Goal: Transaction & Acquisition: Obtain resource

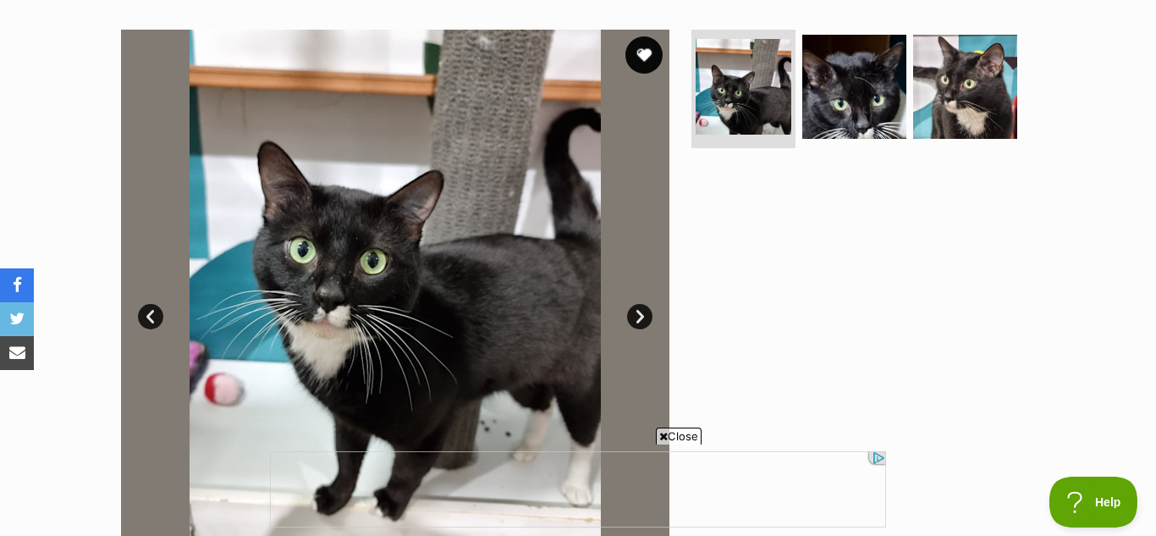
scroll to position [322, 0]
click at [642, 49] on button "favourite" at bounding box center [643, 54] width 37 height 37
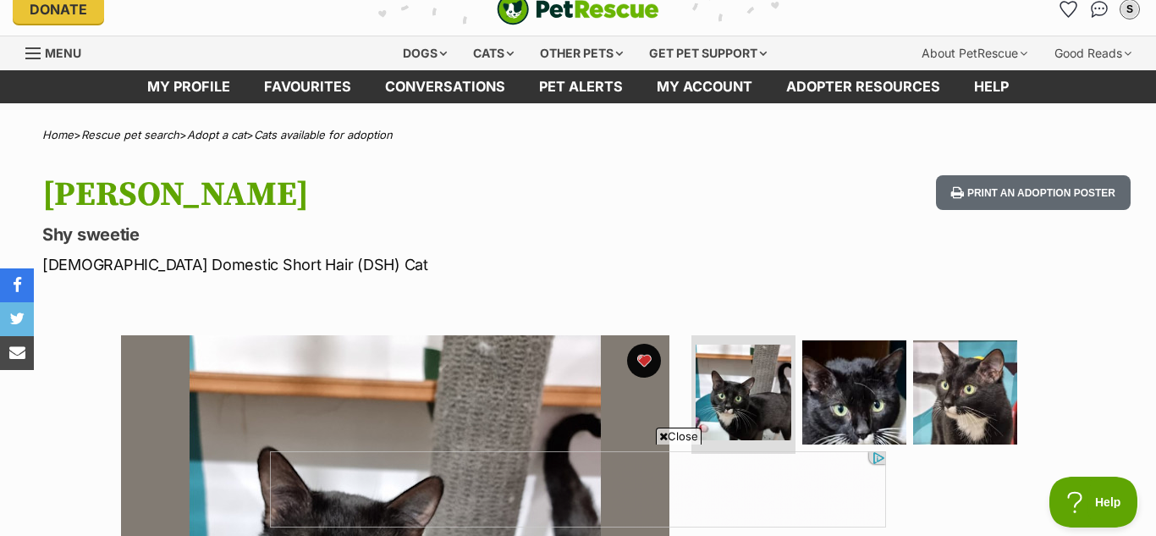
scroll to position [0, 0]
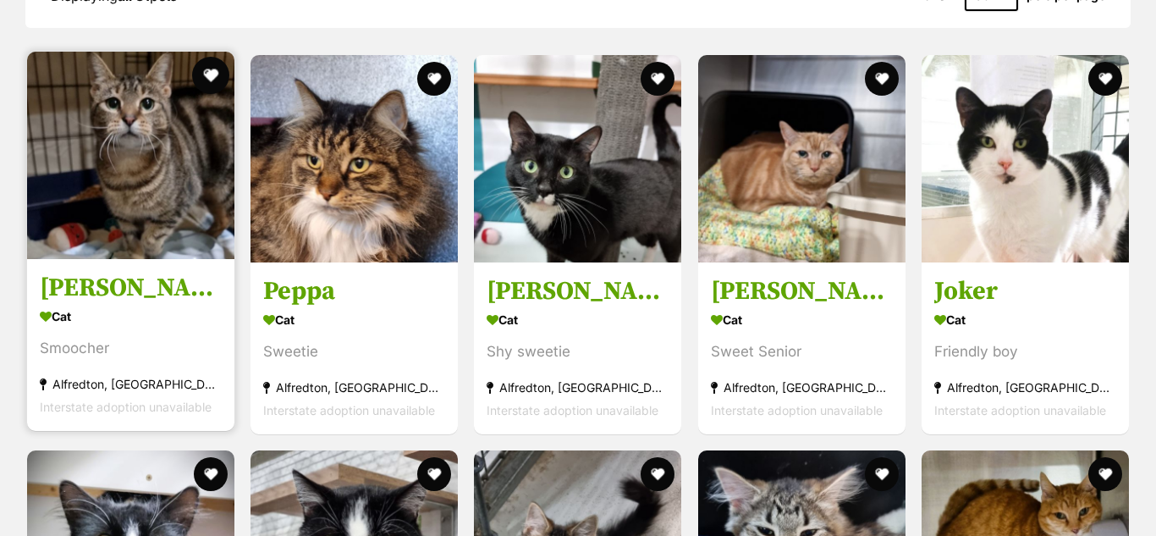
scroll to position [1645, 0]
click at [212, 80] on button "favourite" at bounding box center [210, 75] width 37 height 37
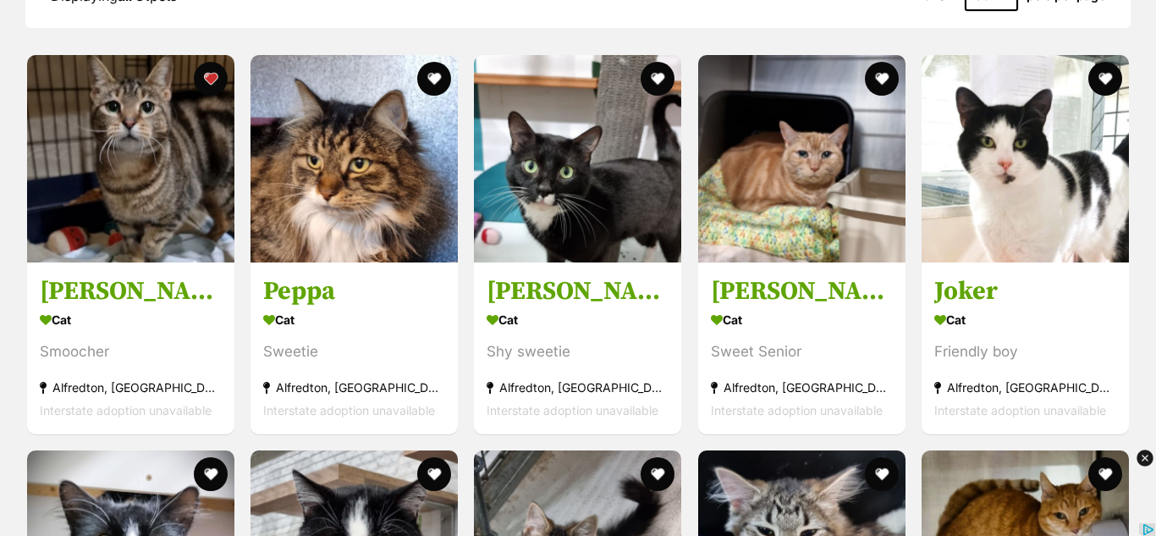
scroll to position [0, 0]
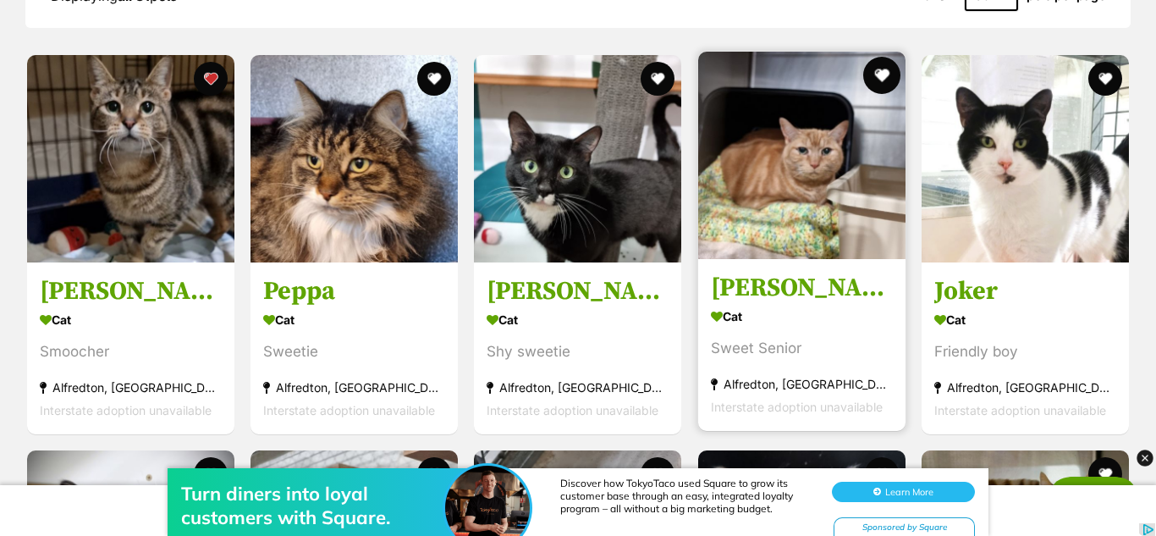
click at [877, 68] on button "favourite" at bounding box center [881, 75] width 37 height 37
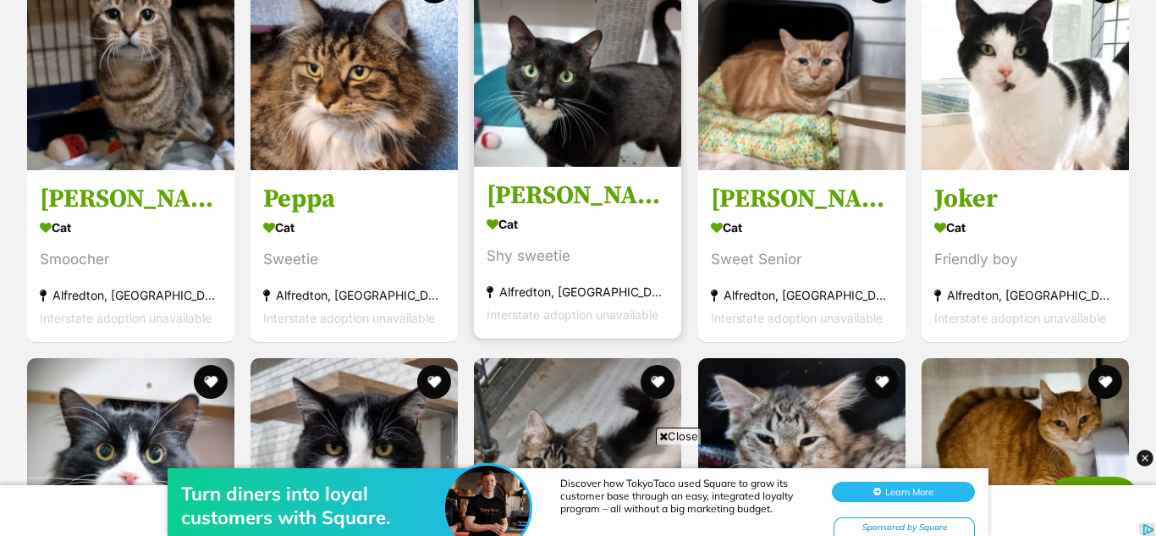
scroll to position [1735, 0]
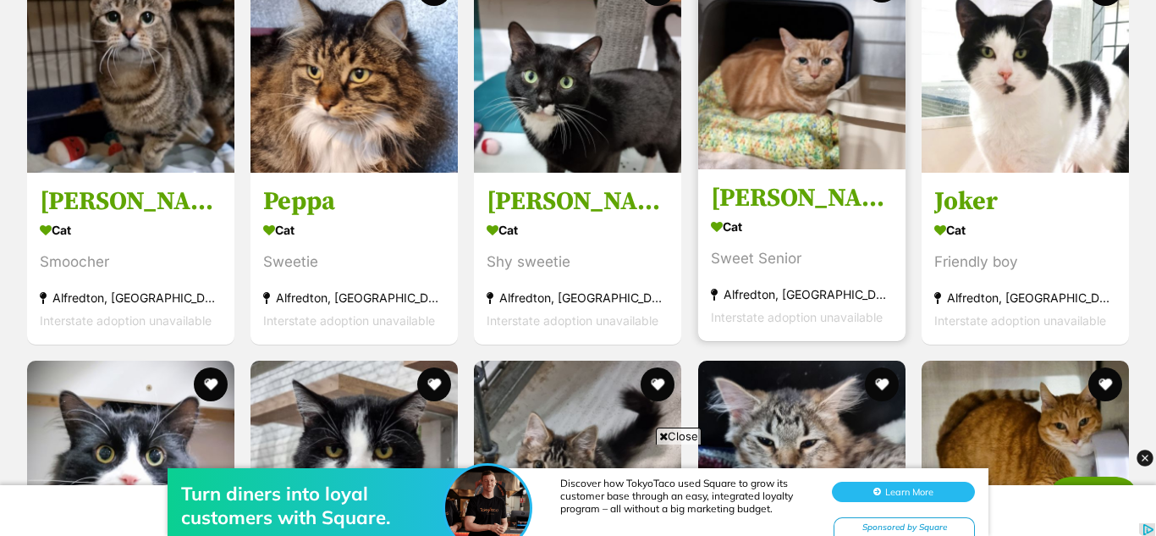
click at [739, 135] on img at bounding box center [801, 65] width 207 height 207
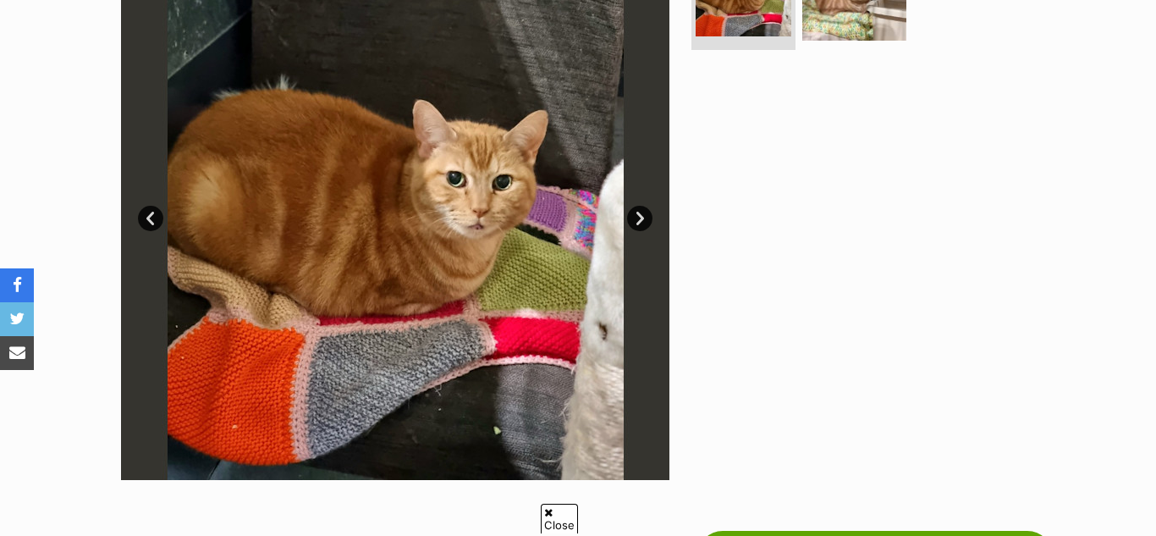
scroll to position [420, 0]
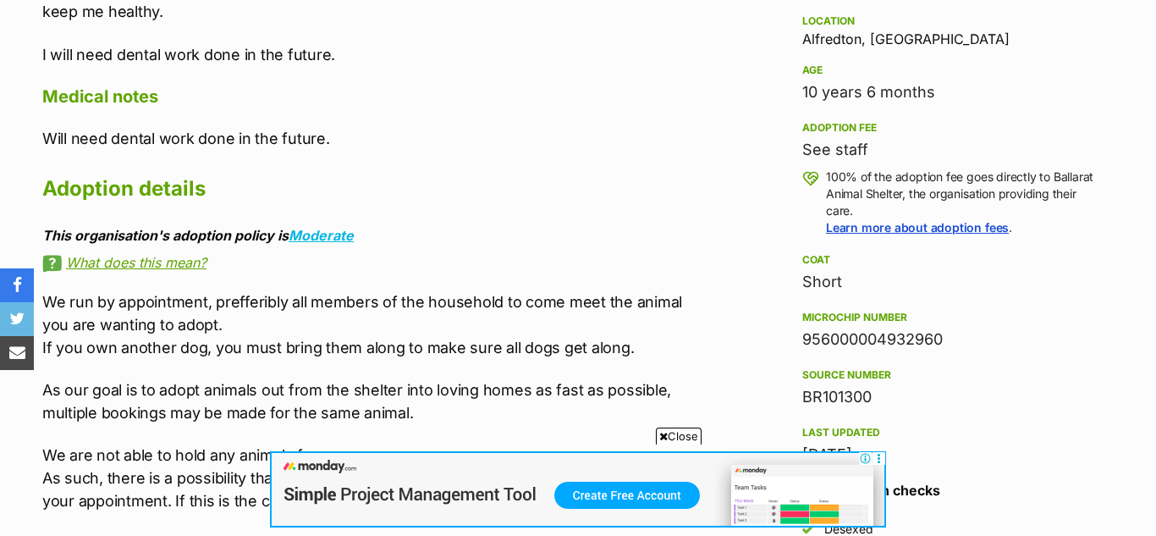
scroll to position [783, 0]
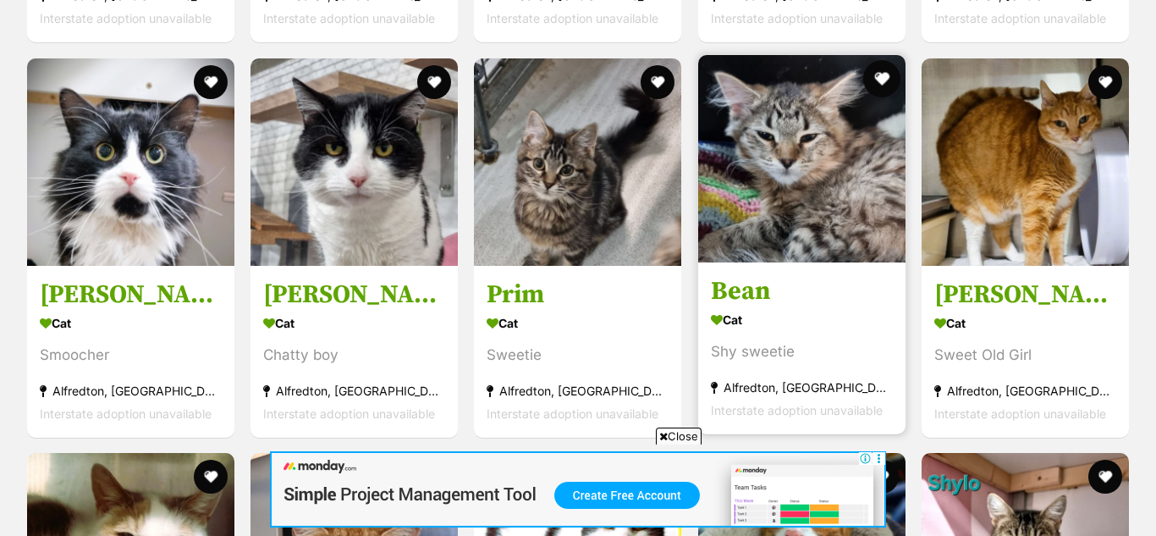
click at [883, 73] on button "favourite" at bounding box center [881, 78] width 37 height 37
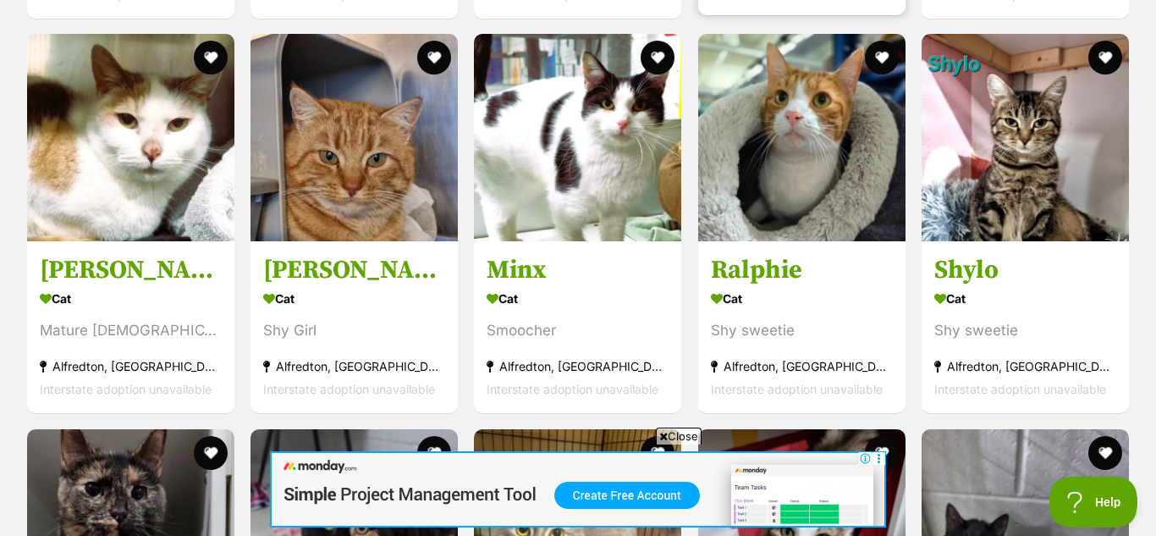
scroll to position [2458, 0]
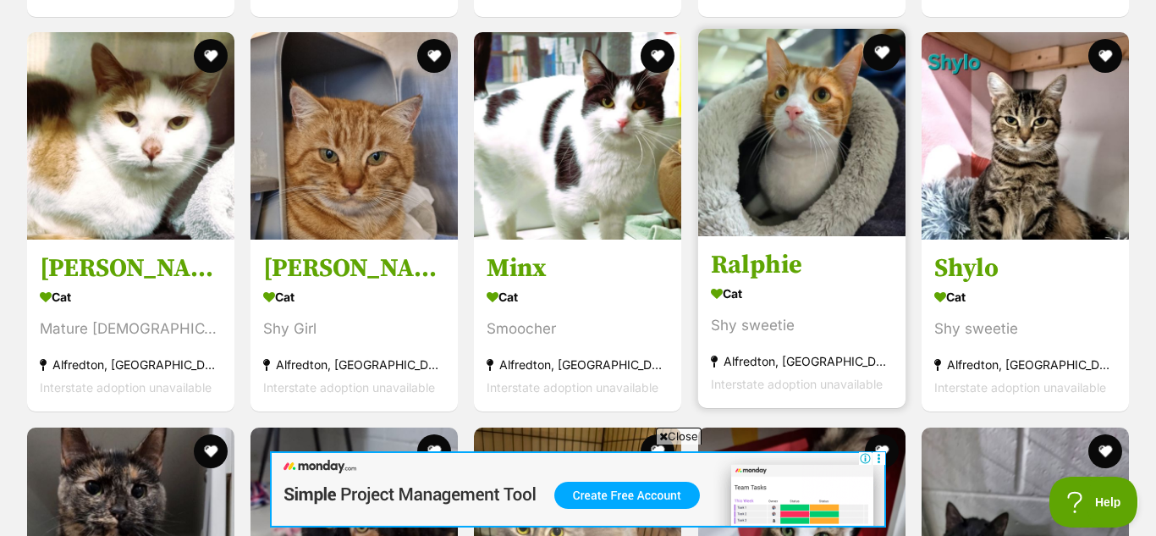
click at [882, 49] on button "favourite" at bounding box center [881, 52] width 37 height 37
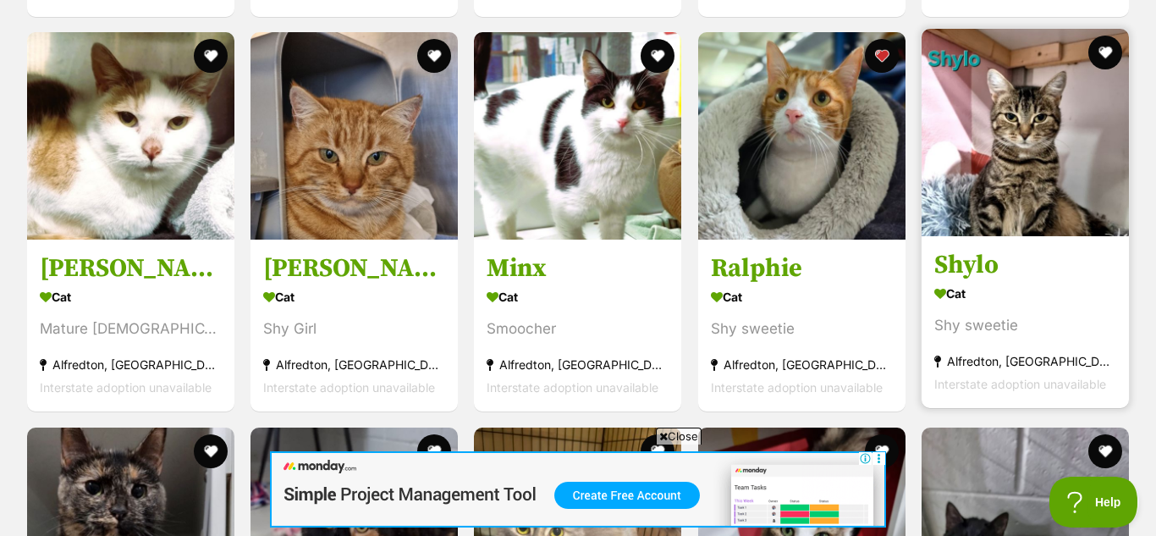
click at [1005, 107] on img at bounding box center [1024, 132] width 207 height 207
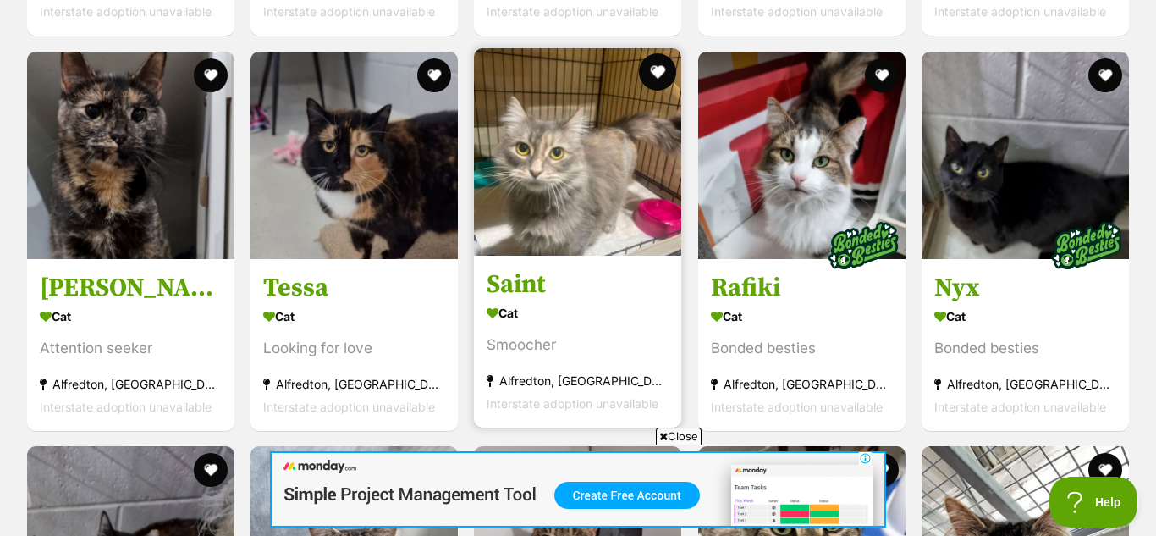
scroll to position [0, 0]
click at [662, 63] on button "favourite" at bounding box center [658, 71] width 37 height 37
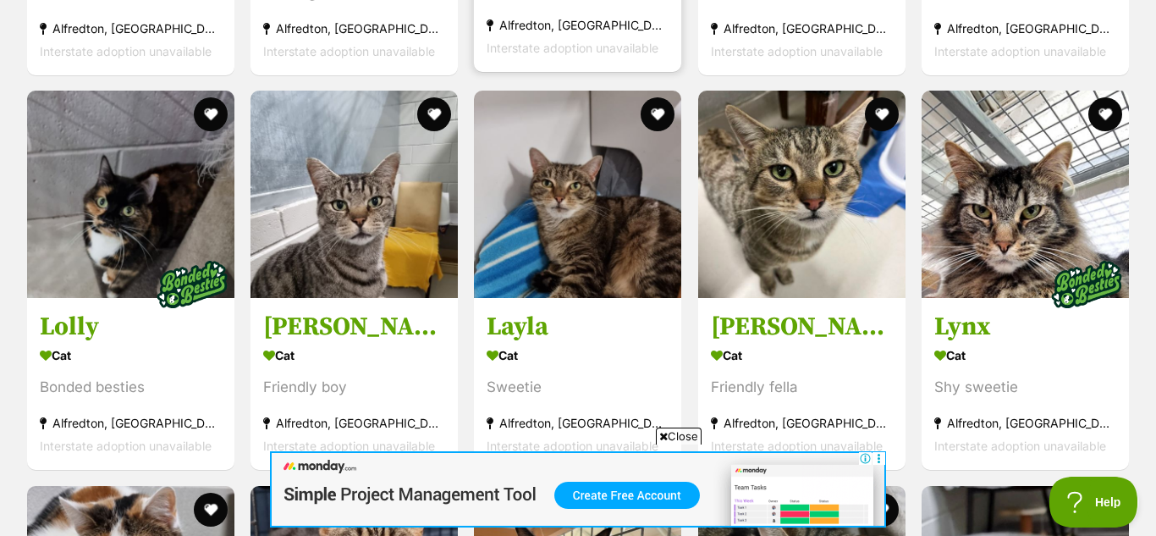
scroll to position [3196, 0]
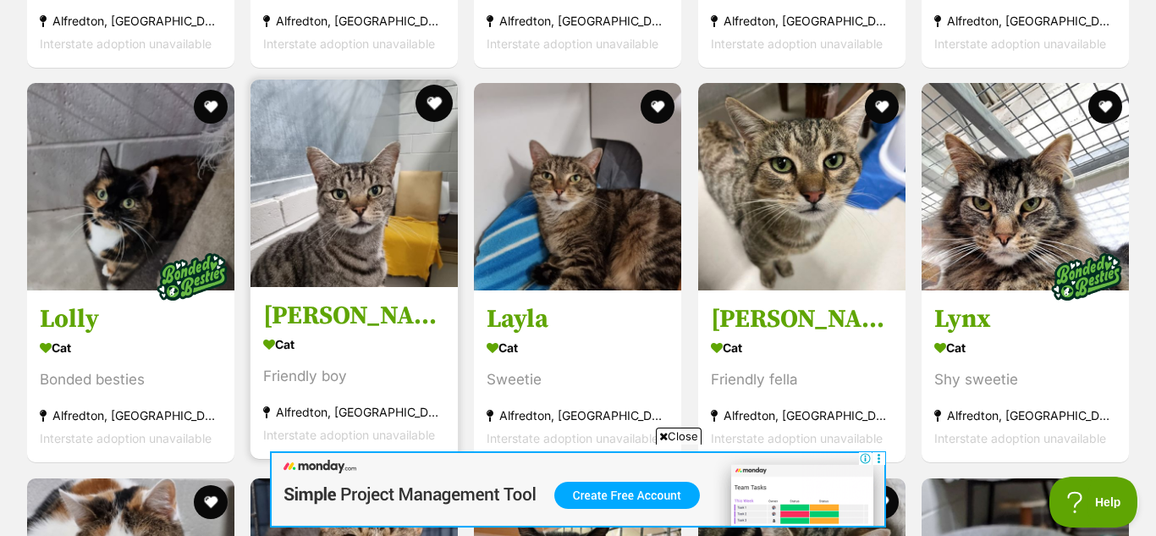
click at [431, 107] on button "favourite" at bounding box center [433, 103] width 37 height 37
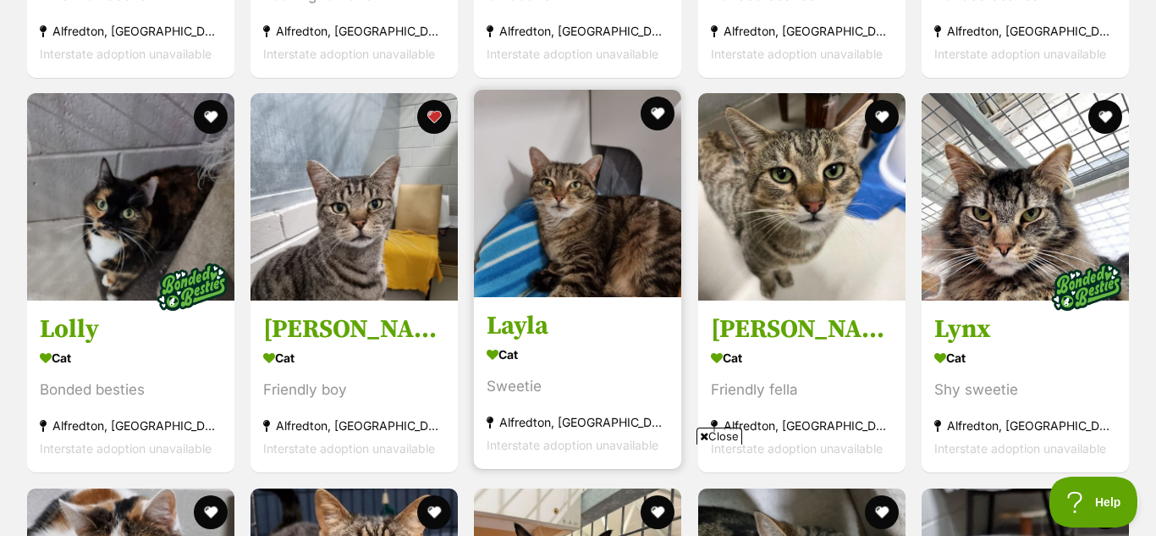
scroll to position [3182, 0]
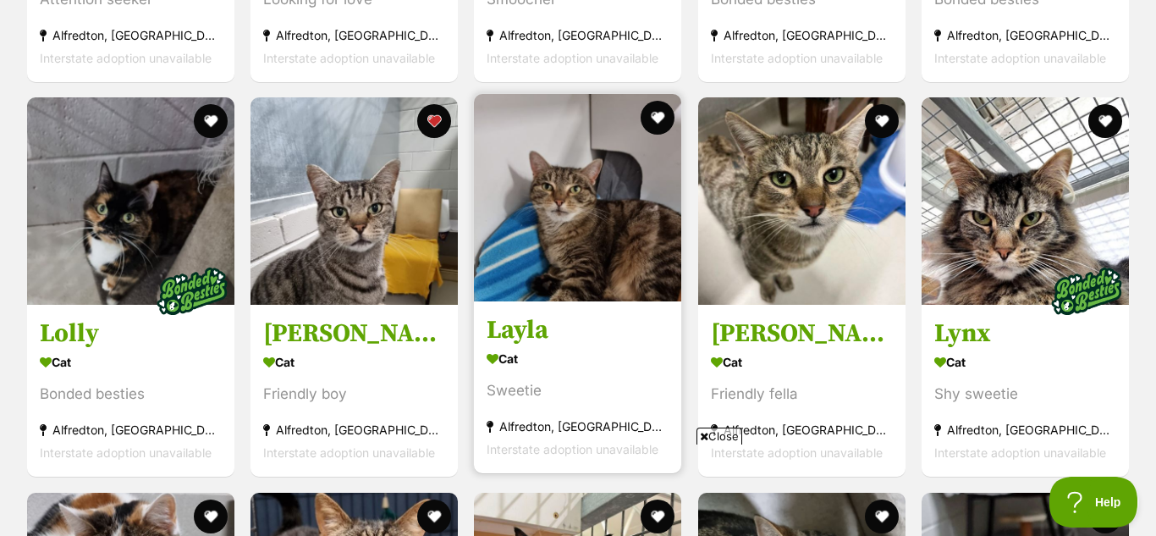
click at [568, 156] on img at bounding box center [577, 197] width 207 height 207
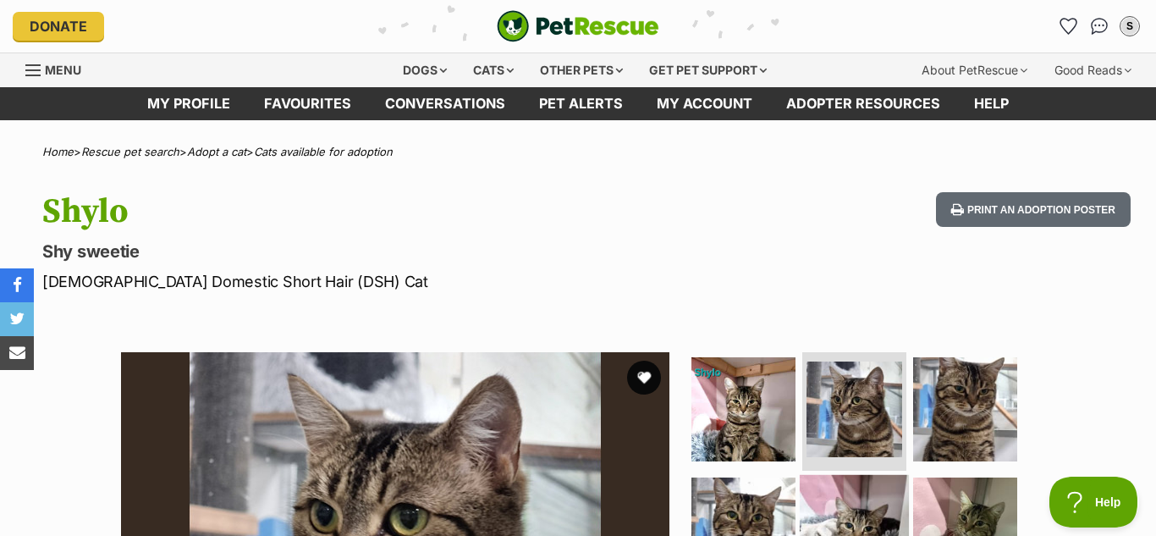
click at [900, 511] on img at bounding box center [853, 528] width 109 height 109
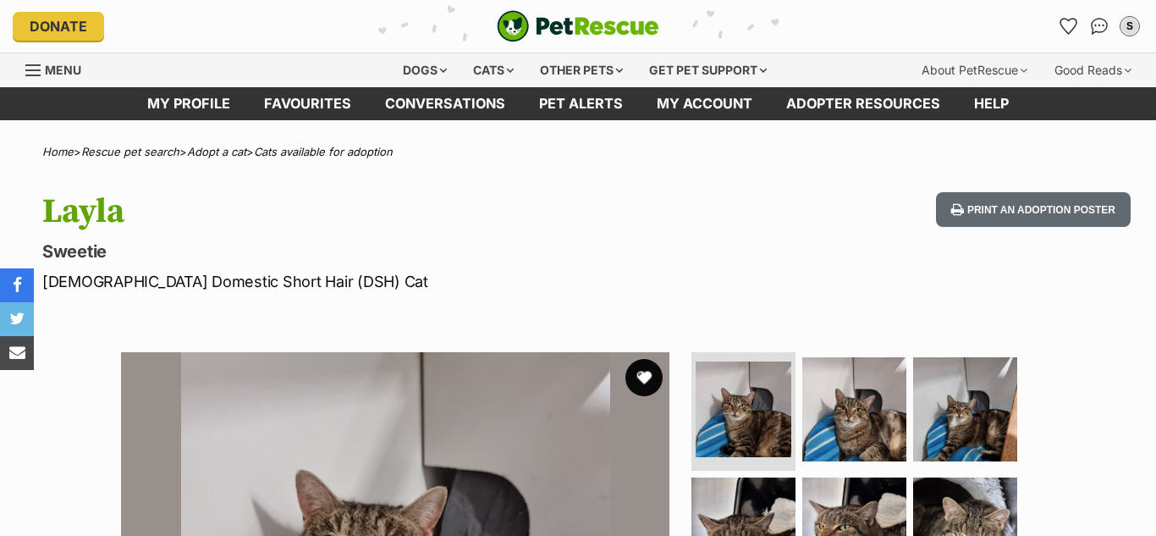
click at [640, 371] on button "favourite" at bounding box center [643, 377] width 37 height 37
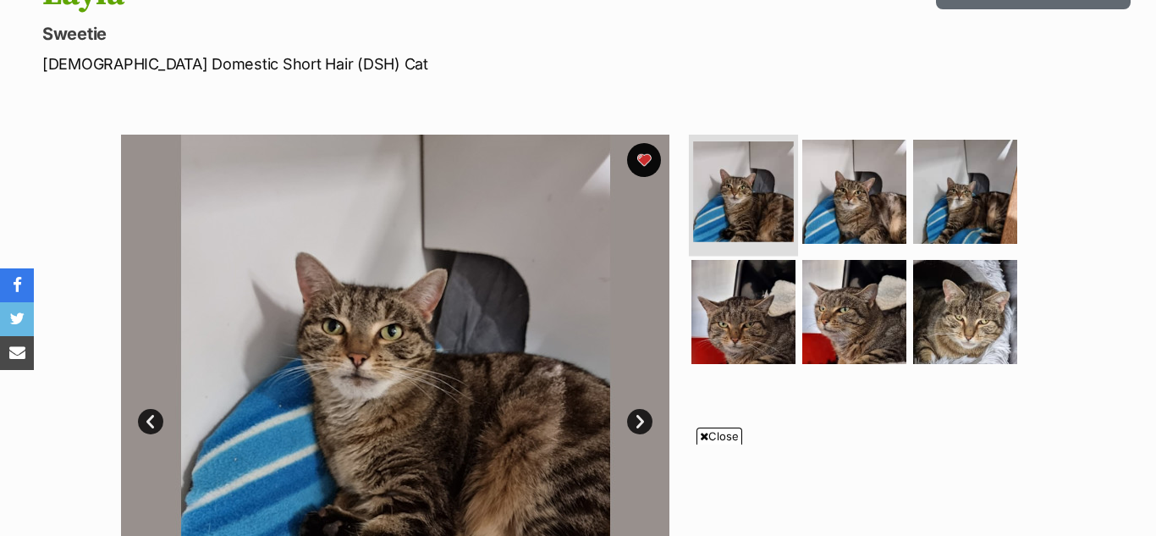
click at [790, 214] on img at bounding box center [743, 191] width 101 height 101
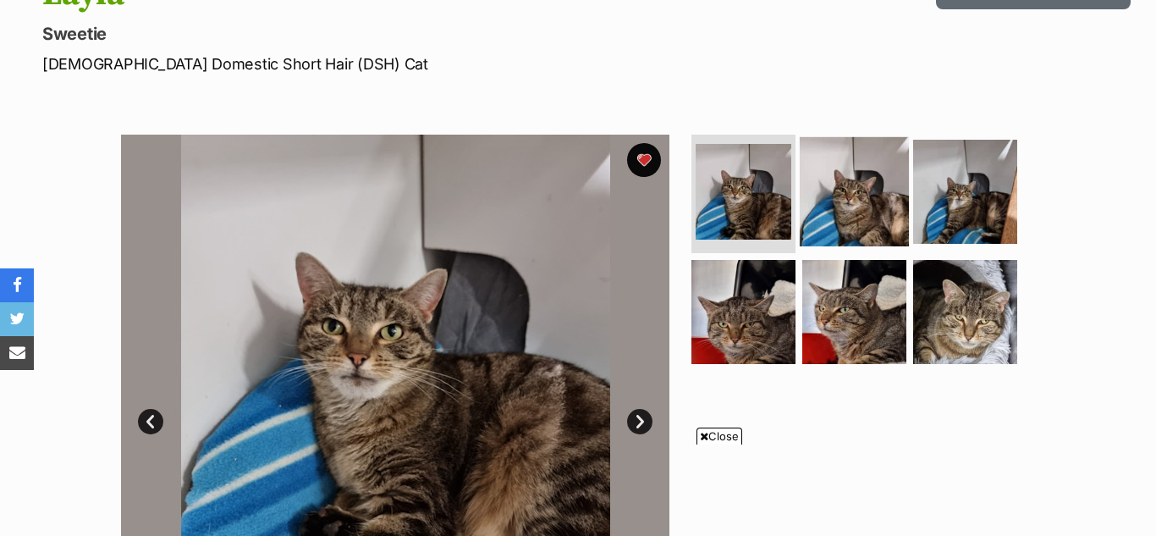
click at [826, 197] on img at bounding box center [853, 191] width 109 height 109
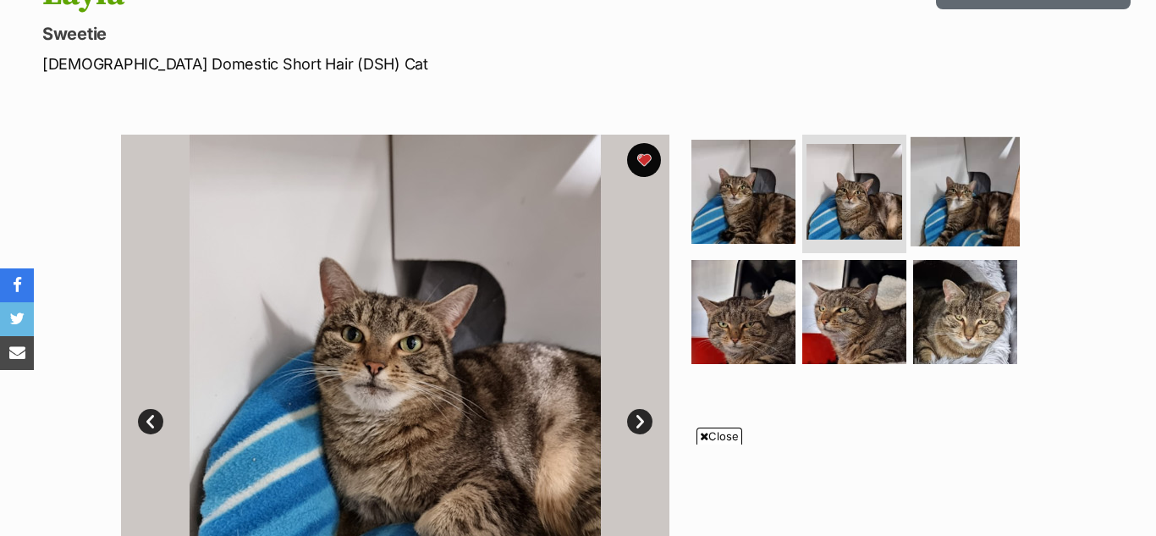
click at [954, 168] on img at bounding box center [964, 191] width 109 height 109
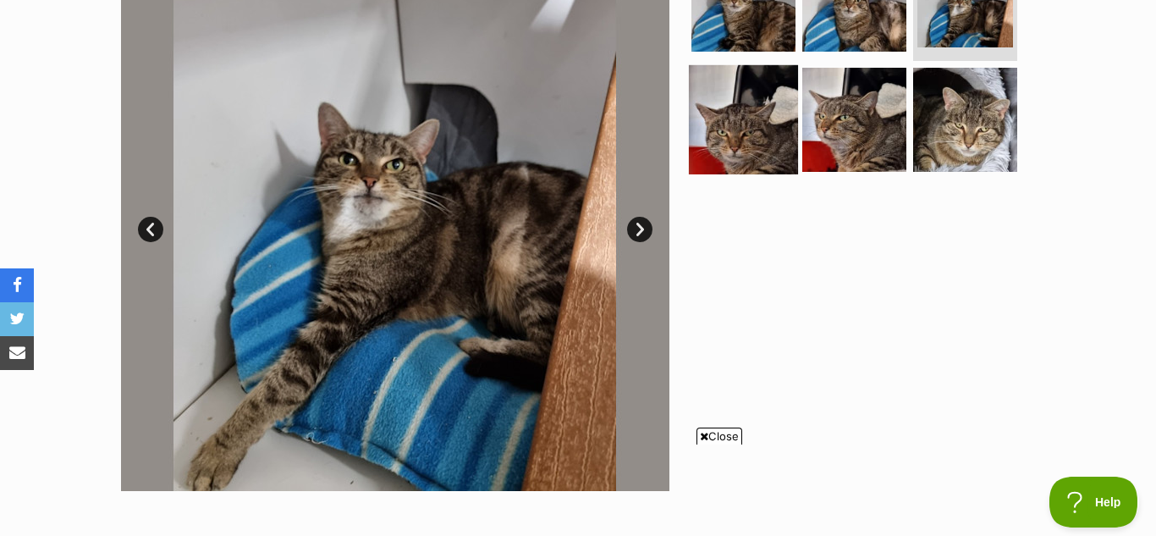
click at [713, 113] on img at bounding box center [743, 118] width 109 height 109
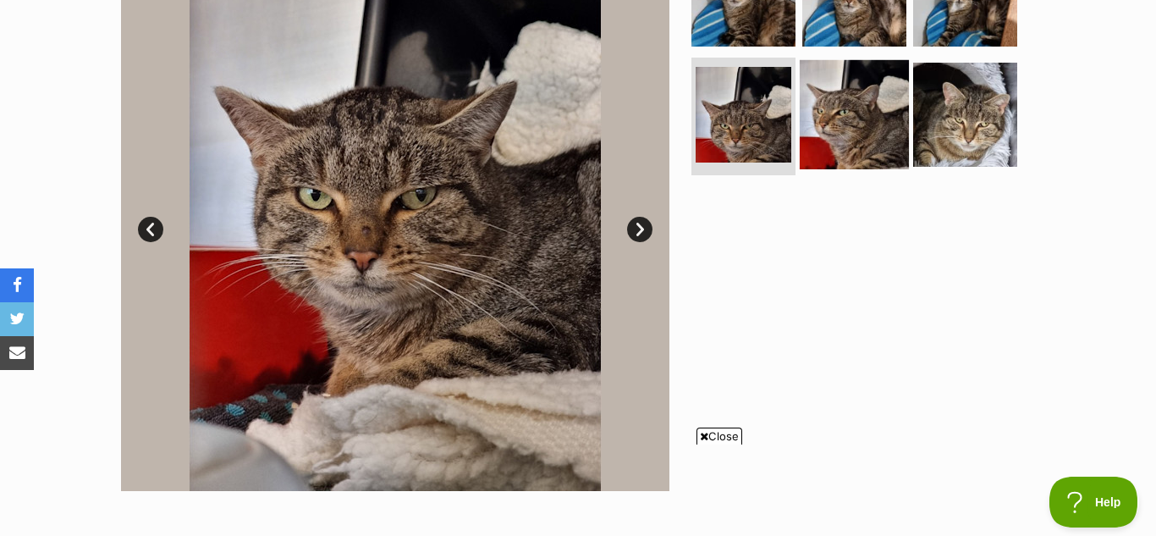
click at [814, 113] on img at bounding box center [853, 113] width 109 height 109
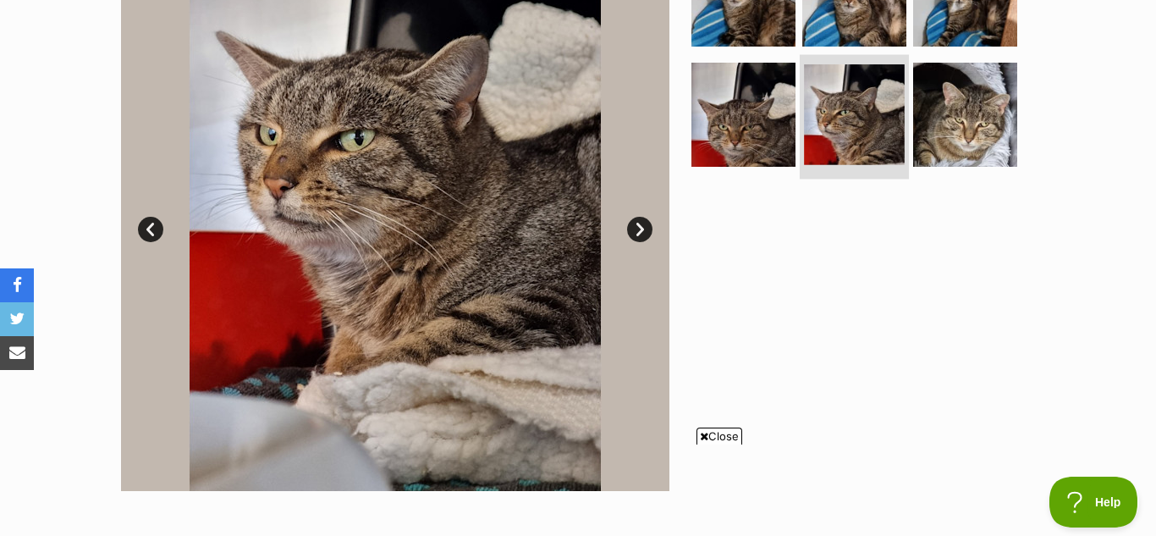
click at [856, 94] on img at bounding box center [854, 114] width 101 height 101
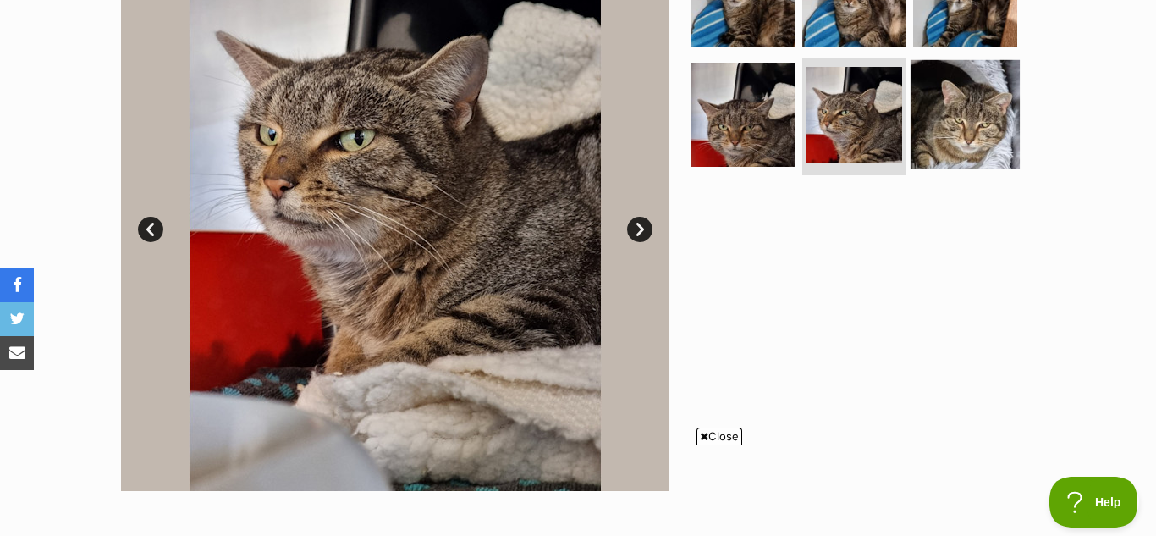
click at [926, 69] on img at bounding box center [964, 113] width 109 height 109
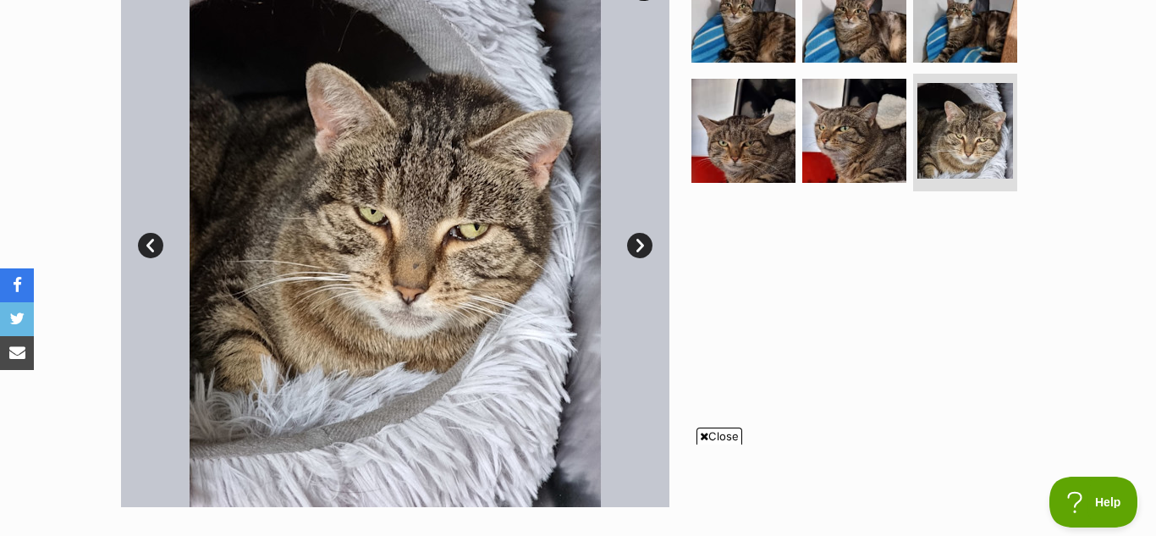
scroll to position [384, 0]
